Goal: Navigation & Orientation: Locate item on page

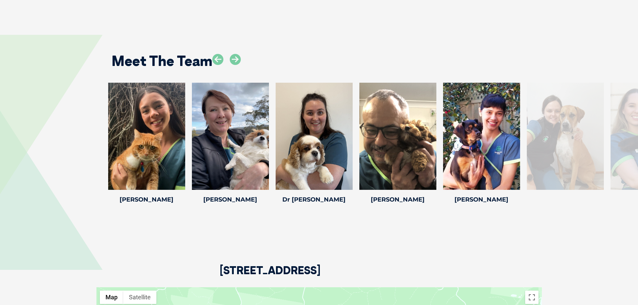
scroll to position [871, 0]
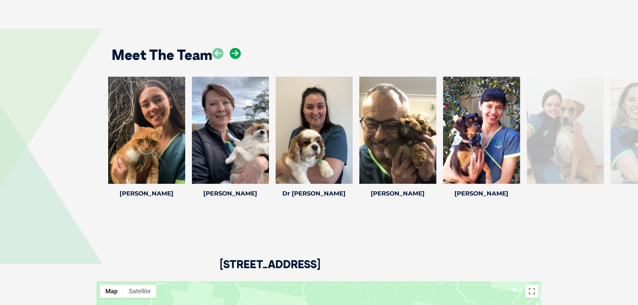
click at [237, 52] on icon at bounding box center [235, 53] width 11 height 11
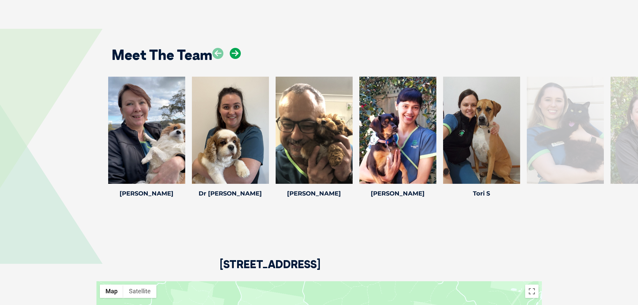
click at [237, 52] on icon at bounding box center [235, 53] width 11 height 11
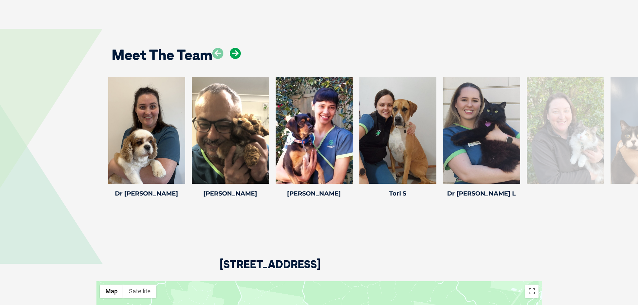
click at [237, 52] on icon at bounding box center [235, 53] width 11 height 11
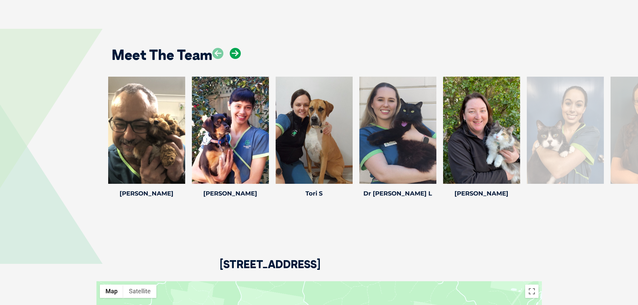
click at [237, 52] on icon at bounding box center [235, 53] width 11 height 11
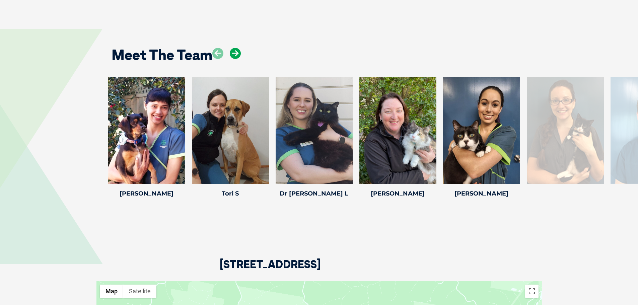
click at [237, 52] on icon at bounding box center [235, 53] width 11 height 11
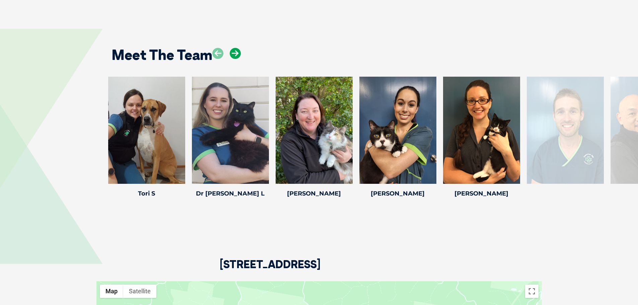
click at [237, 52] on icon at bounding box center [235, 53] width 11 height 11
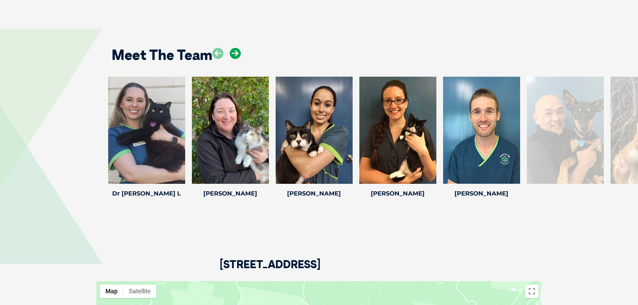
click at [237, 52] on icon at bounding box center [235, 53] width 11 height 11
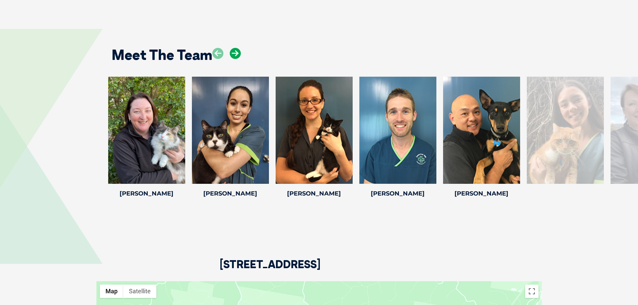
click at [237, 52] on icon at bounding box center [235, 53] width 11 height 11
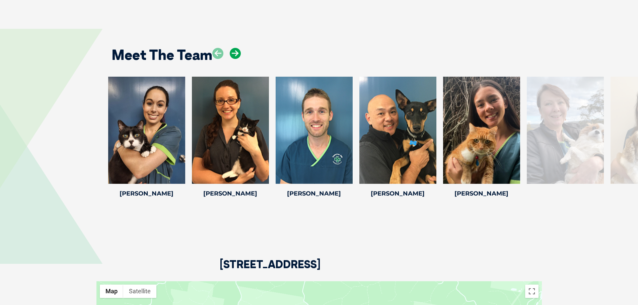
click at [237, 52] on icon at bounding box center [235, 53] width 11 height 11
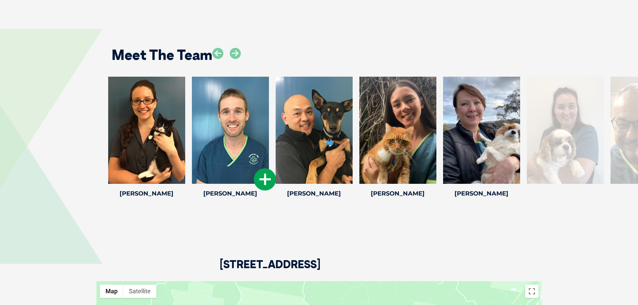
click at [243, 108] on div at bounding box center [230, 130] width 77 height 107
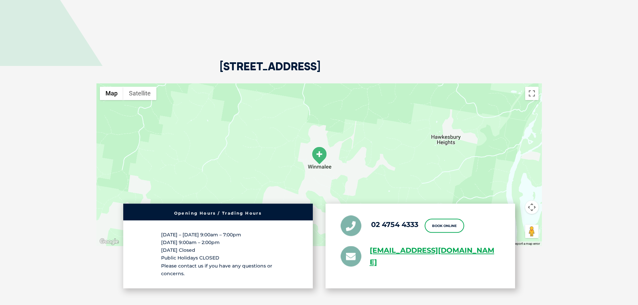
scroll to position [1106, 0]
